Goal: Task Accomplishment & Management: Use online tool/utility

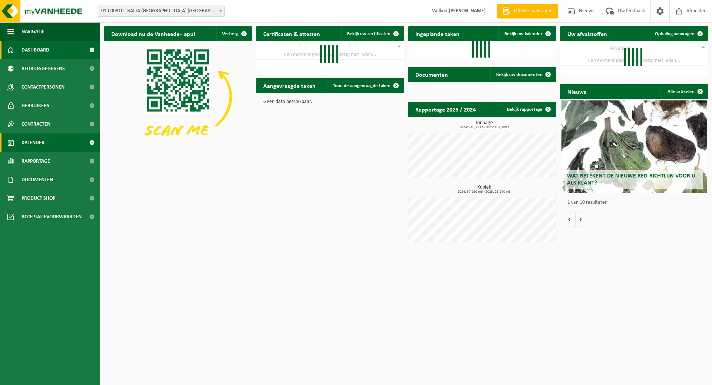
click at [39, 142] on span "Kalender" at bounding box center [33, 143] width 23 height 19
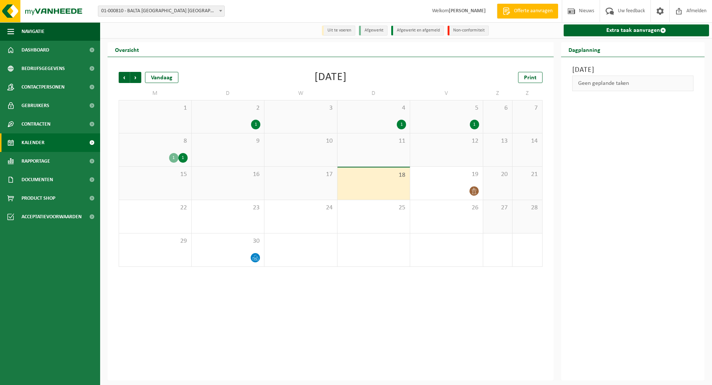
click at [154, 151] on div "8 1 1" at bounding box center [155, 150] width 72 height 33
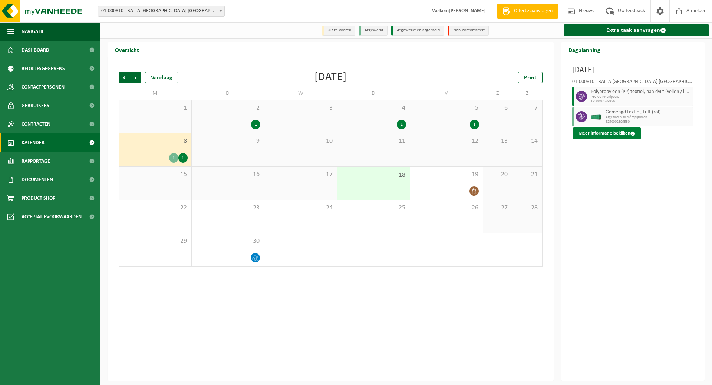
click at [593, 133] on button "Meer informatie bekijken" at bounding box center [607, 134] width 68 height 12
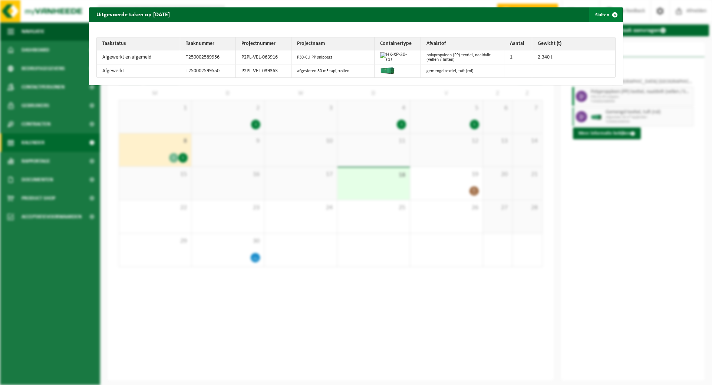
click at [600, 15] on button "Sluiten" at bounding box center [605, 14] width 33 height 15
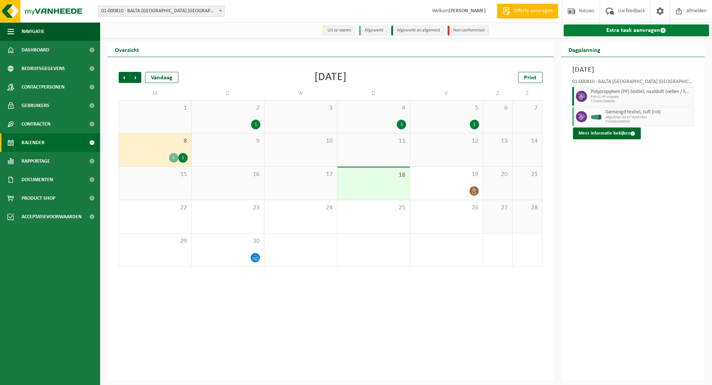
click at [635, 30] on link "Extra taak aanvragen" at bounding box center [637, 30] width 146 height 12
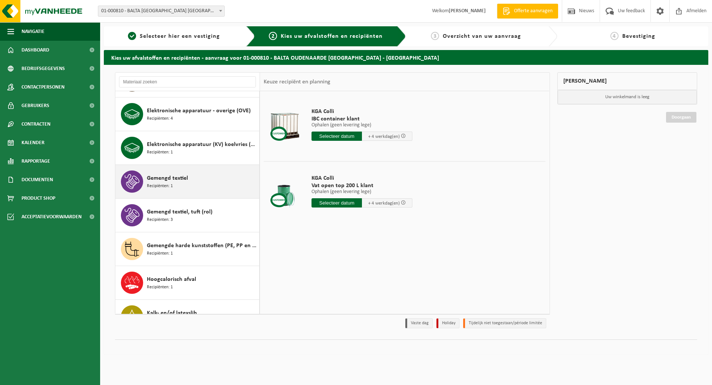
scroll to position [74, 0]
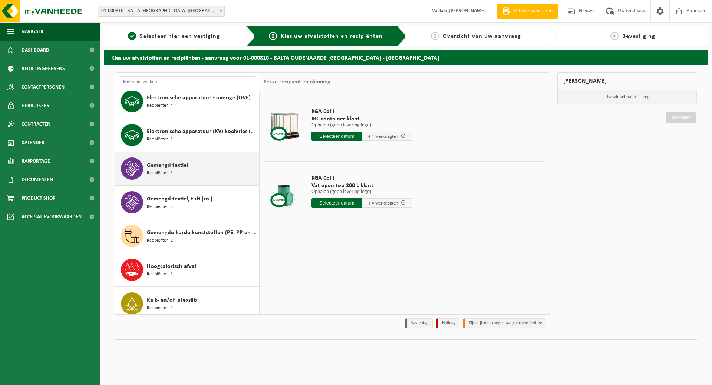
click at [189, 169] on div "Gemengd textiel Recipiënten: 1" at bounding box center [202, 169] width 111 height 22
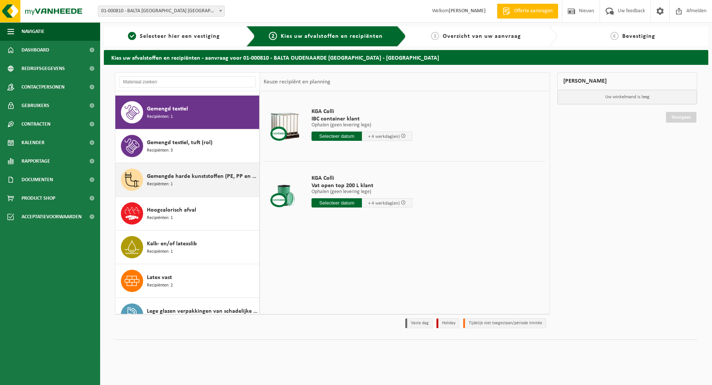
scroll to position [135, 0]
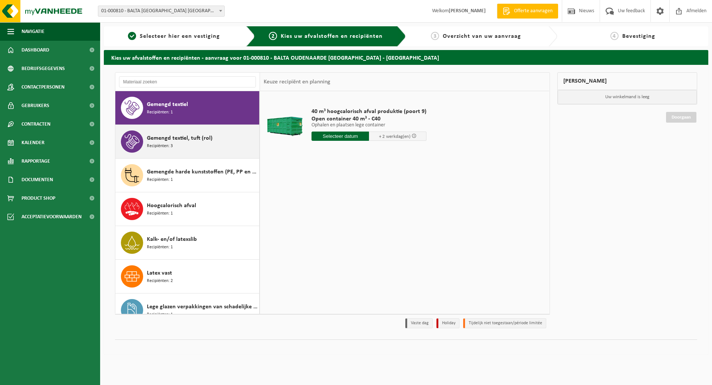
click at [173, 144] on div "Gemengd textiel, tuft (rol) Recipiënten: 3" at bounding box center [202, 142] width 111 height 22
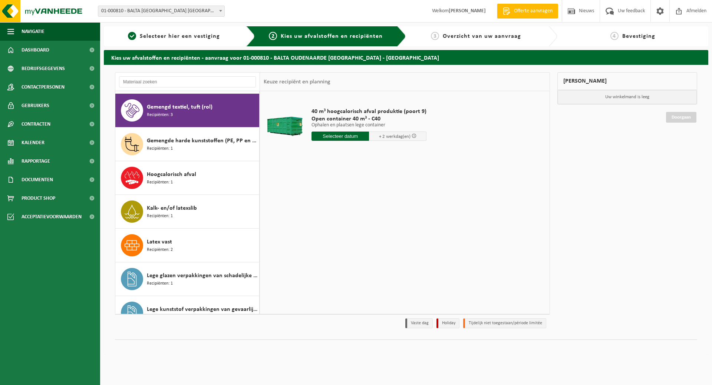
scroll to position [169, 0]
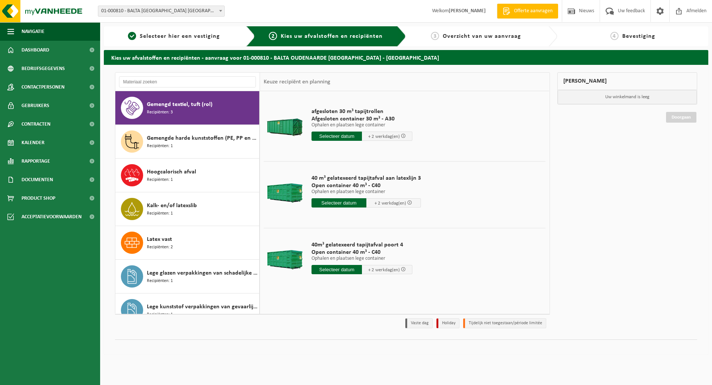
click at [337, 137] on input "text" at bounding box center [337, 136] width 50 height 9
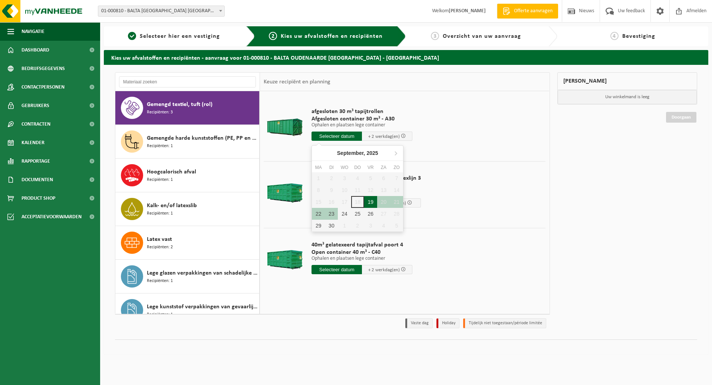
click at [372, 200] on div "19" at bounding box center [370, 202] width 13 height 12
type input "Van 2025-09-19"
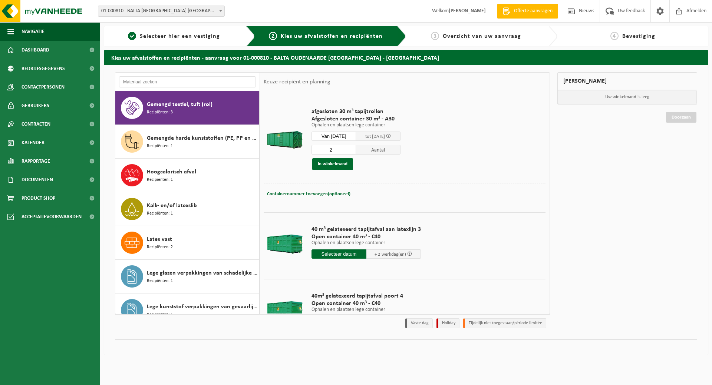
type input "2"
click at [355, 149] on input "2" at bounding box center [334, 150] width 45 height 10
click at [337, 162] on button "In winkelmand" at bounding box center [332, 164] width 41 height 12
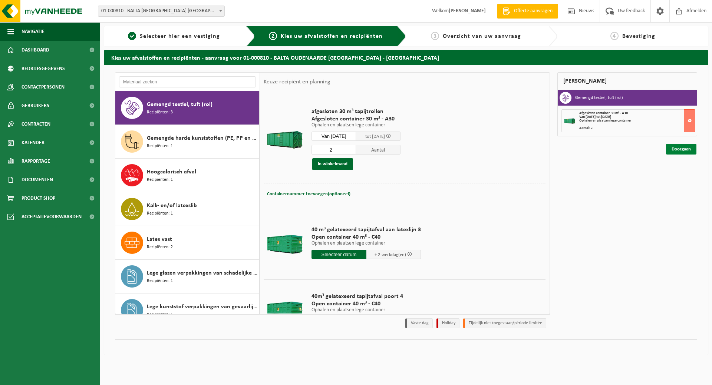
click at [690, 147] on link "Doorgaan" at bounding box center [681, 149] width 30 height 11
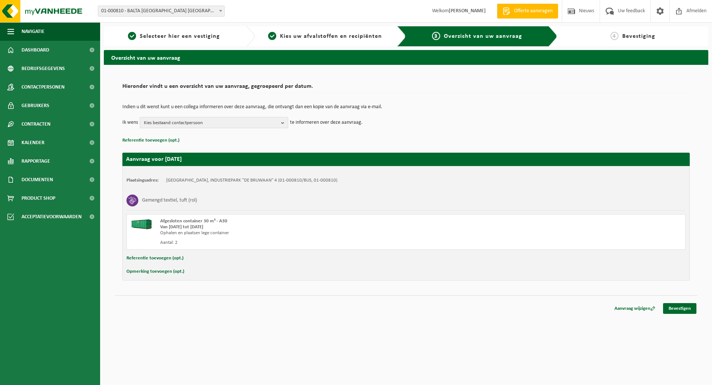
click at [284, 122] on b "button" at bounding box center [284, 123] width 7 height 10
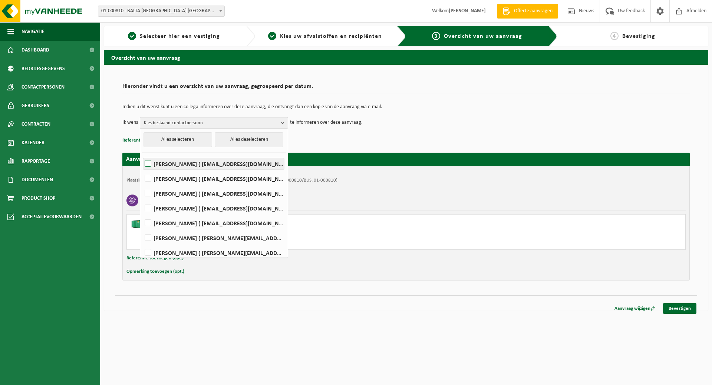
click at [251, 162] on label "Dary Cnockaert ( dary.cnockaert@baltagroup.com )" at bounding box center [213, 163] width 141 height 11
click at [142, 155] on input "Dary Cnockaert ( dary.cnockaert@baltagroup.com )" at bounding box center [142, 154] width 0 height 0
checkbox input "true"
click at [244, 193] on label "MARGA DUJARDIN ( marga.dujardin@baltagroup.com )" at bounding box center [213, 193] width 141 height 11
click at [142, 184] on input "MARGA DUJARDIN ( marga.dujardin@baltagroup.com )" at bounding box center [142, 184] width 0 height 0
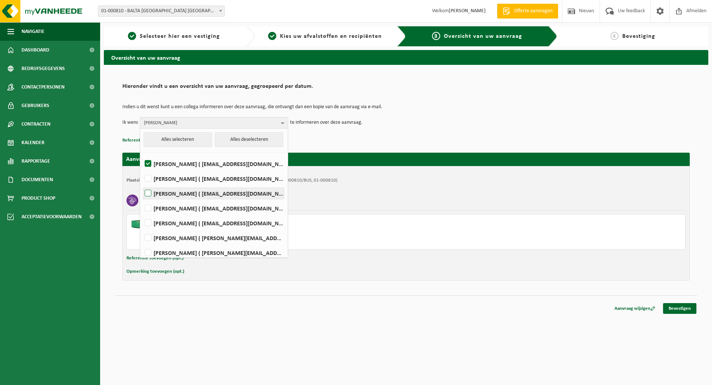
checkbox input "true"
click at [244, 208] on label "Jasmien Pieters ( jasmien.pieters@baltagroup.com )" at bounding box center [213, 208] width 141 height 11
click at [142, 199] on input "Jasmien Pieters ( jasmien.pieters@baltagroup.com )" at bounding box center [142, 199] width 0 height 0
checkbox input "true"
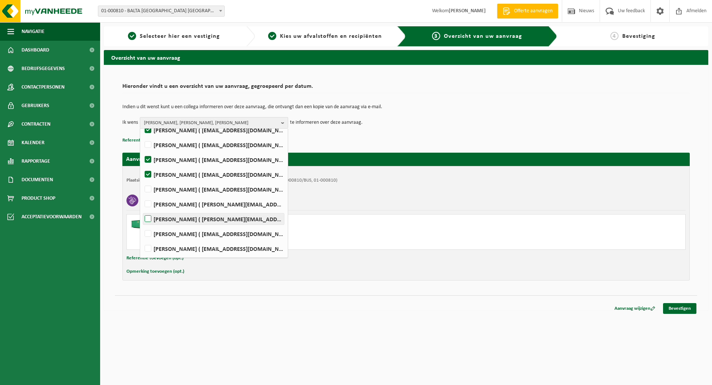
click at [240, 221] on label "Jonas Vandefonteyne ( jonas.vandefonteyne@captiqs.com )" at bounding box center [213, 219] width 141 height 11
click at [142, 210] on input "Jonas Vandefonteyne ( jonas.vandefonteyne@captiqs.com )" at bounding box center [142, 210] width 0 height 0
checkbox input "true"
click at [244, 249] on label "Koen Windels ( koen.windels@baltagroup.com )" at bounding box center [213, 248] width 141 height 11
click at [142, 240] on input "Koen Windels ( koen.windels@baltagroup.com )" at bounding box center [142, 239] width 0 height 0
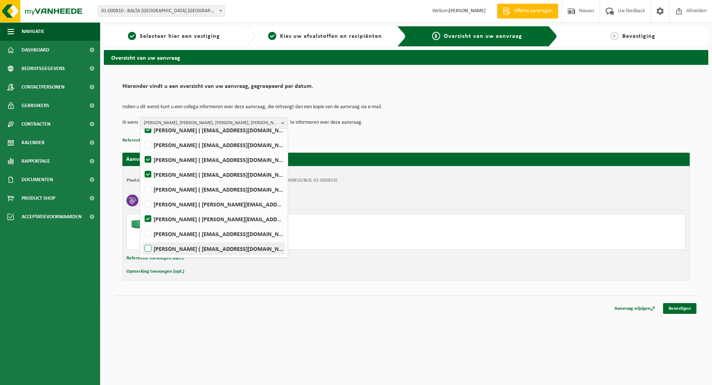
checkbox input "true"
click at [487, 243] on div "Afgesloten container 30 m³ - A30 Van 2025-09-19 tot 2025-09-23 Ophalen en plaat…" at bounding box center [405, 232] width 559 height 36
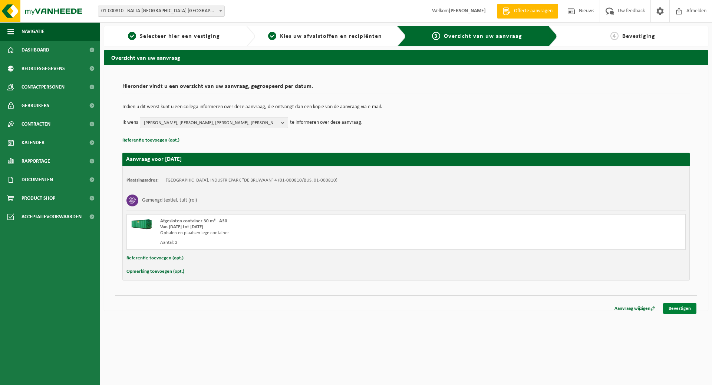
click at [680, 308] on link "Bevestigen" at bounding box center [679, 308] width 33 height 11
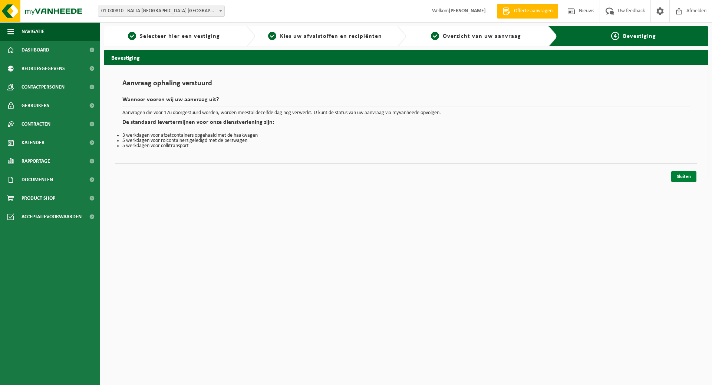
click at [683, 173] on link "Sluiten" at bounding box center [683, 176] width 25 height 11
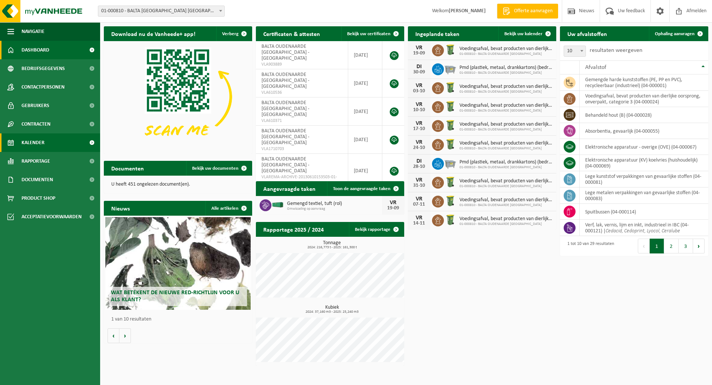
click at [47, 142] on link "Kalender" at bounding box center [50, 143] width 100 height 19
